Goal: Information Seeking & Learning: Learn about a topic

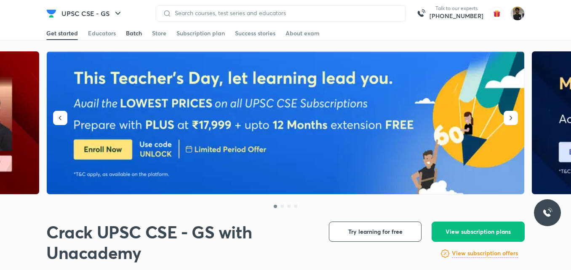
click at [137, 33] on div "Batch" at bounding box center [134, 33] width 16 height 8
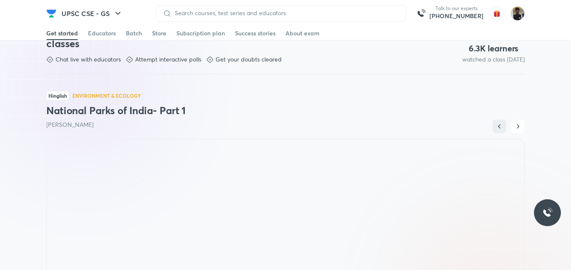
scroll to position [558, 0]
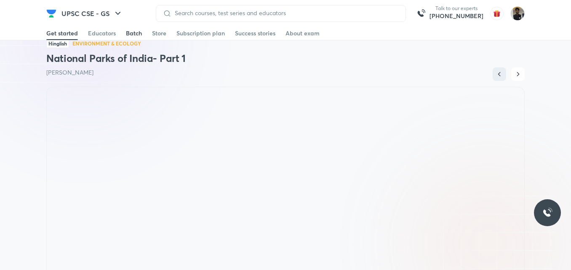
click at [131, 34] on div "Batch" at bounding box center [134, 33] width 16 height 8
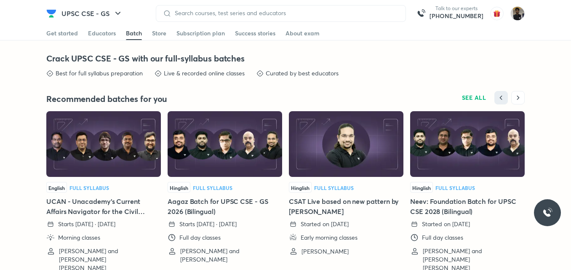
scroll to position [1860, 0]
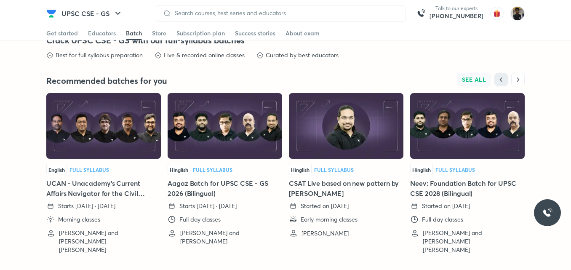
click at [472, 83] on span "SEE ALL" at bounding box center [474, 80] width 24 height 6
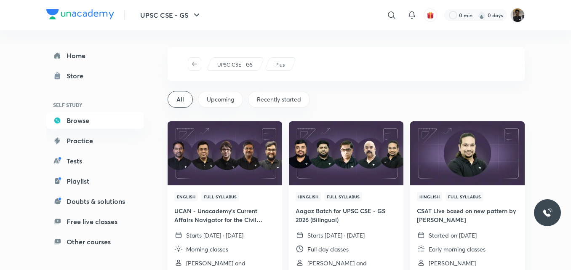
click at [232, 96] on span "Upcoming" at bounding box center [220, 99] width 27 height 8
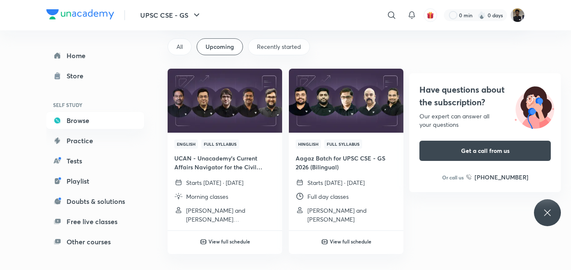
scroll to position [62, 0]
